Goal: Book appointment/travel/reservation

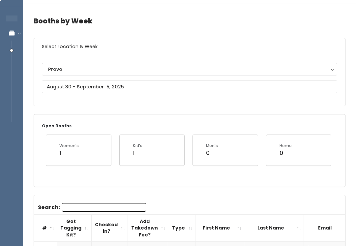
scroll to position [16, 0]
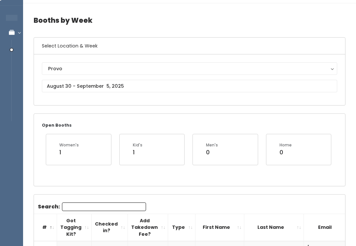
click at [223, 69] on div "Provo" at bounding box center [189, 68] width 283 height 7
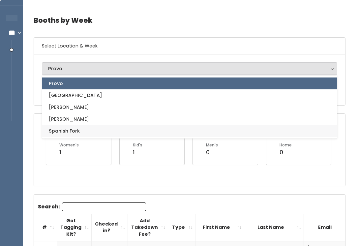
click at [82, 125] on link "Spanish Fork" at bounding box center [189, 131] width 295 height 12
select select "2"
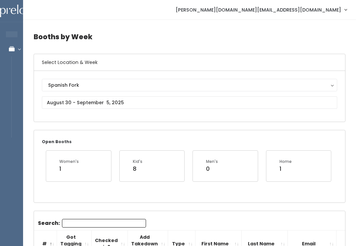
click at [118, 89] on button "Spanish Fork" at bounding box center [189, 85] width 295 height 13
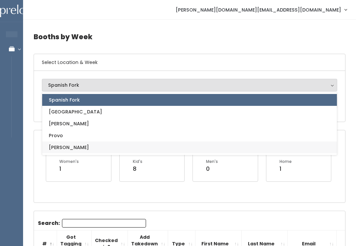
click at [74, 147] on link "[PERSON_NAME]" at bounding box center [189, 147] width 295 height 12
select select "3"
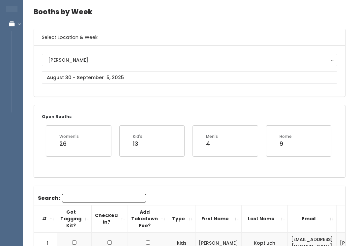
scroll to position [45, 0]
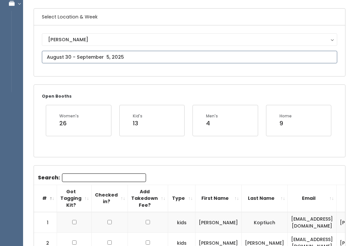
click at [203, 53] on input "text" at bounding box center [189, 57] width 295 height 13
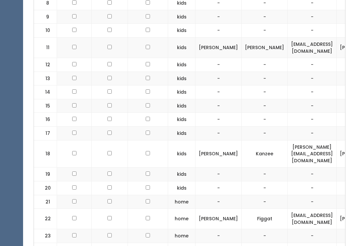
scroll to position [392, 0]
